Goal: Transaction & Acquisition: Purchase product/service

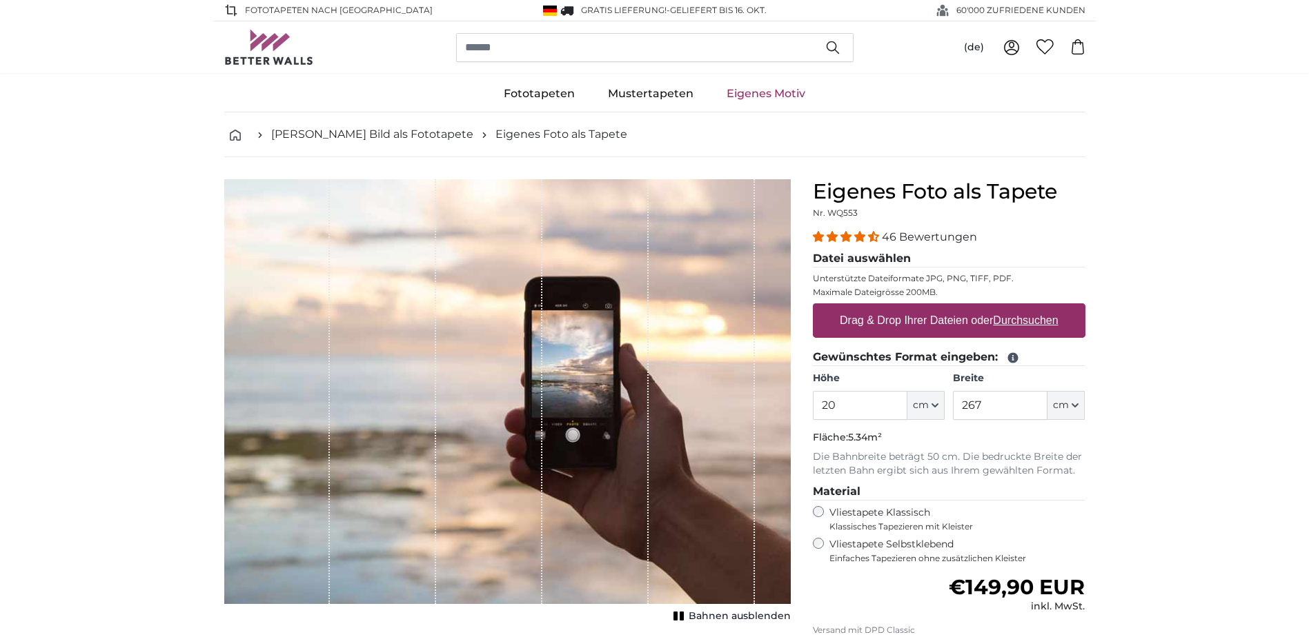
type input "2"
type input "150"
click at [1021, 404] on input "267" at bounding box center [1000, 405] width 95 height 29
type input "2"
type input "150"
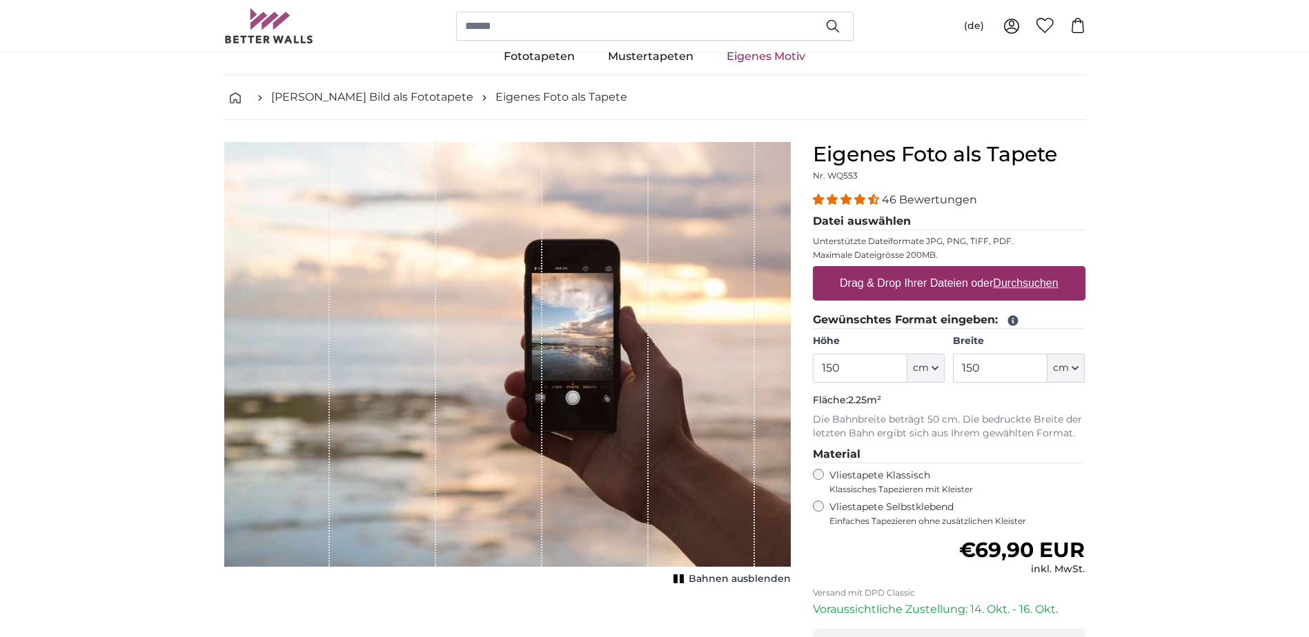
scroll to position [69, 0]
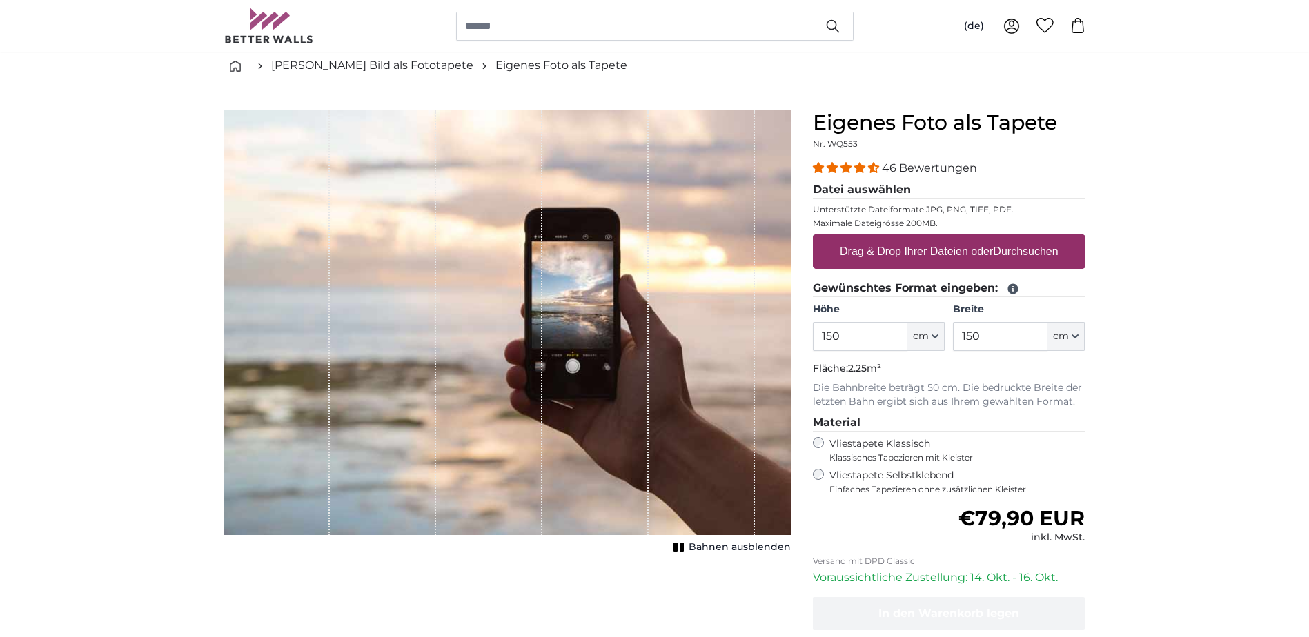
click at [756, 546] on span "Bahnen ausblenden" at bounding box center [739, 548] width 102 height 14
click at [756, 546] on span "Bahnen einblenden" at bounding box center [739, 548] width 101 height 14
